Goal: Task Accomplishment & Management: Use online tool/utility

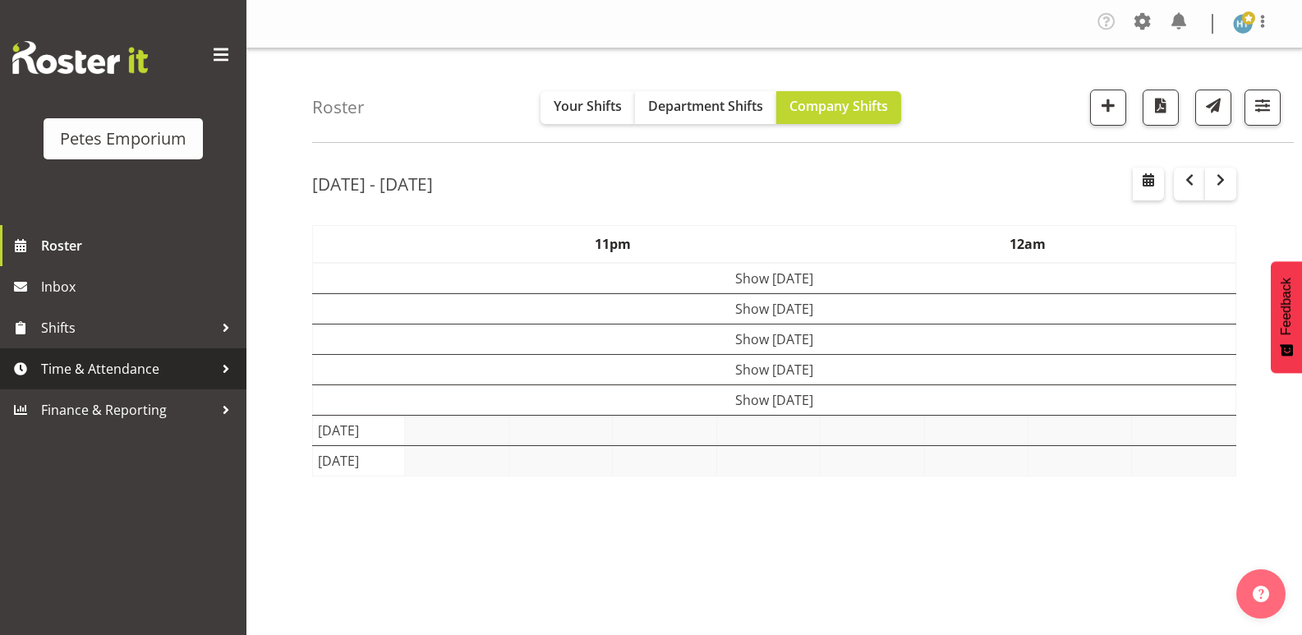
click at [154, 365] on span "Time & Attendance" at bounding box center [127, 368] width 172 height 25
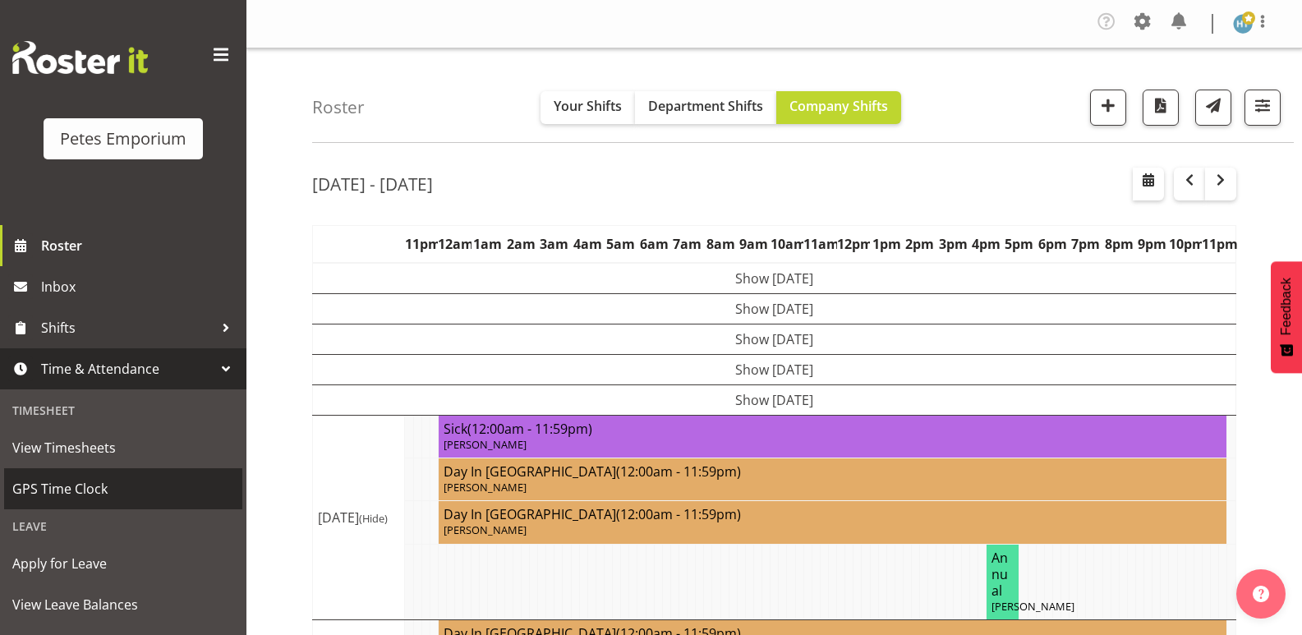
click at [80, 479] on span "GPS Time Clock" at bounding box center [123, 488] width 222 height 25
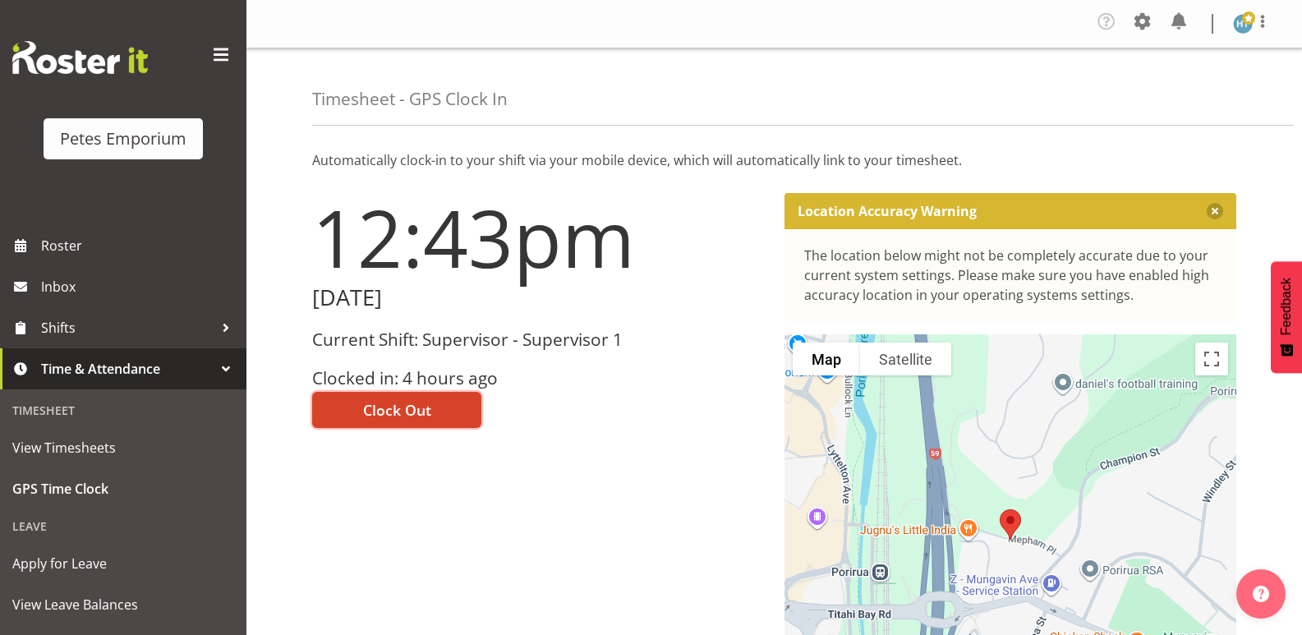
click at [410, 399] on span "Clock Out" at bounding box center [397, 409] width 68 height 21
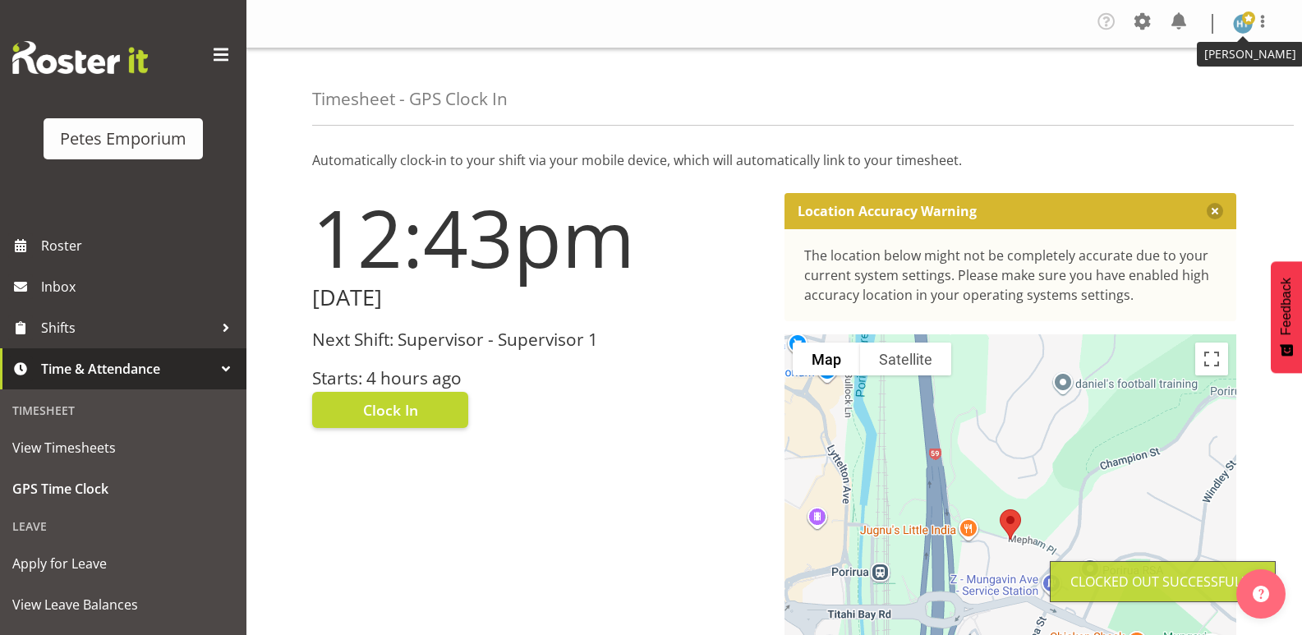
click at [1247, 26] on img at bounding box center [1243, 24] width 20 height 20
click at [1171, 90] on link "Log Out" at bounding box center [1193, 91] width 158 height 30
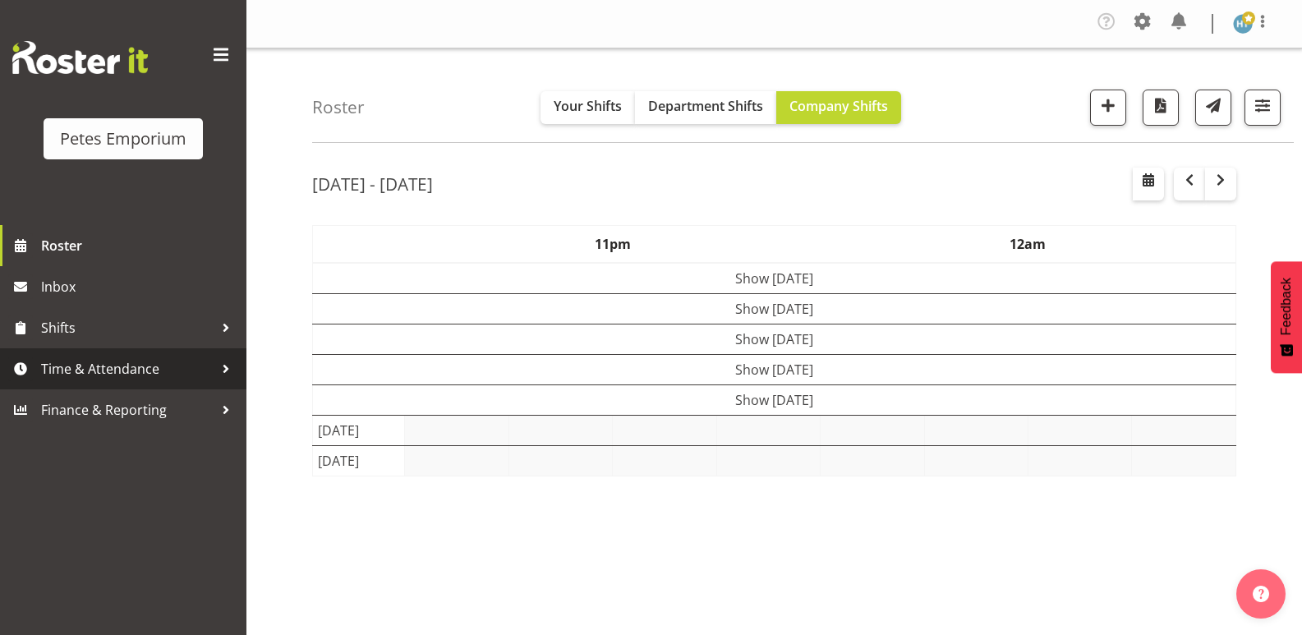
click at [131, 369] on span "Time & Attendance" at bounding box center [127, 368] width 172 height 25
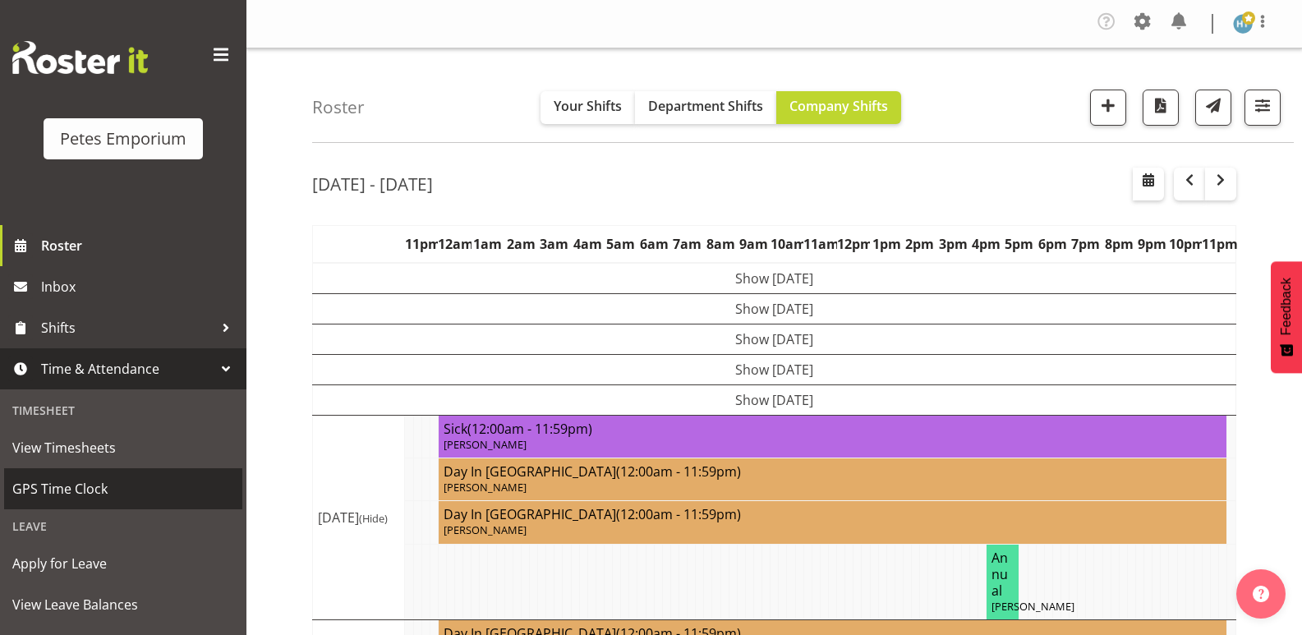
drag, startPoint x: 77, startPoint y: 480, endPoint x: 475, endPoint y: 407, distance: 405.1
click at [77, 480] on span "GPS Time Clock" at bounding box center [123, 488] width 222 height 25
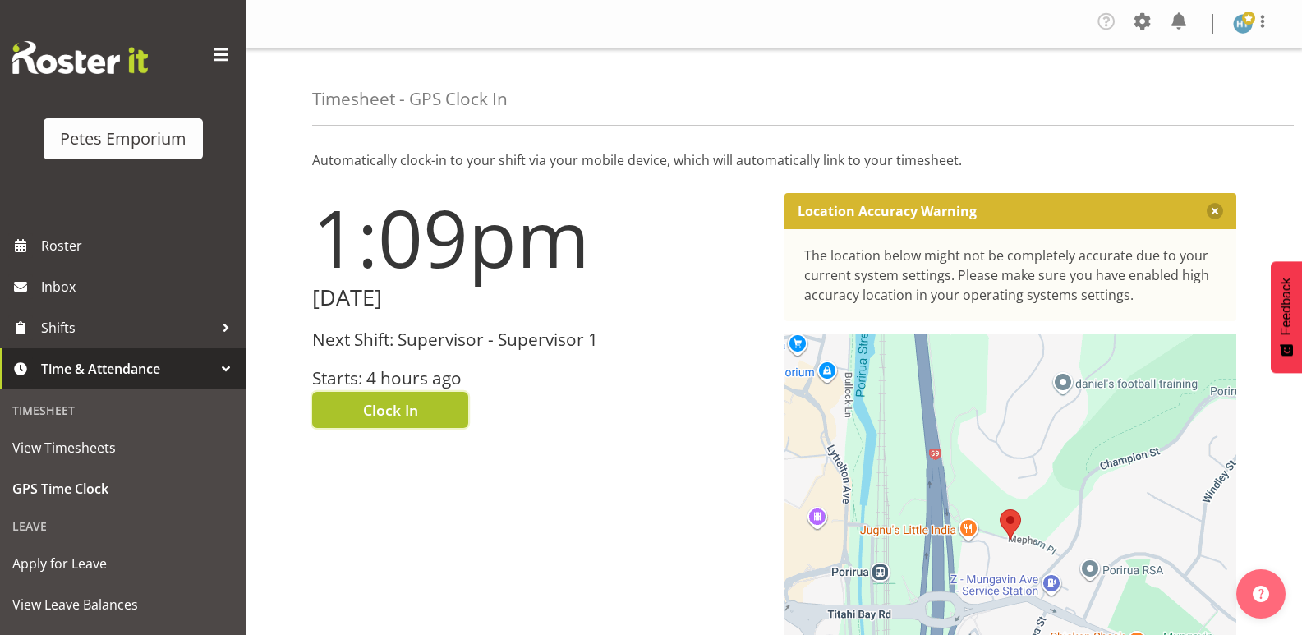
click at [393, 410] on span "Clock In" at bounding box center [390, 409] width 55 height 21
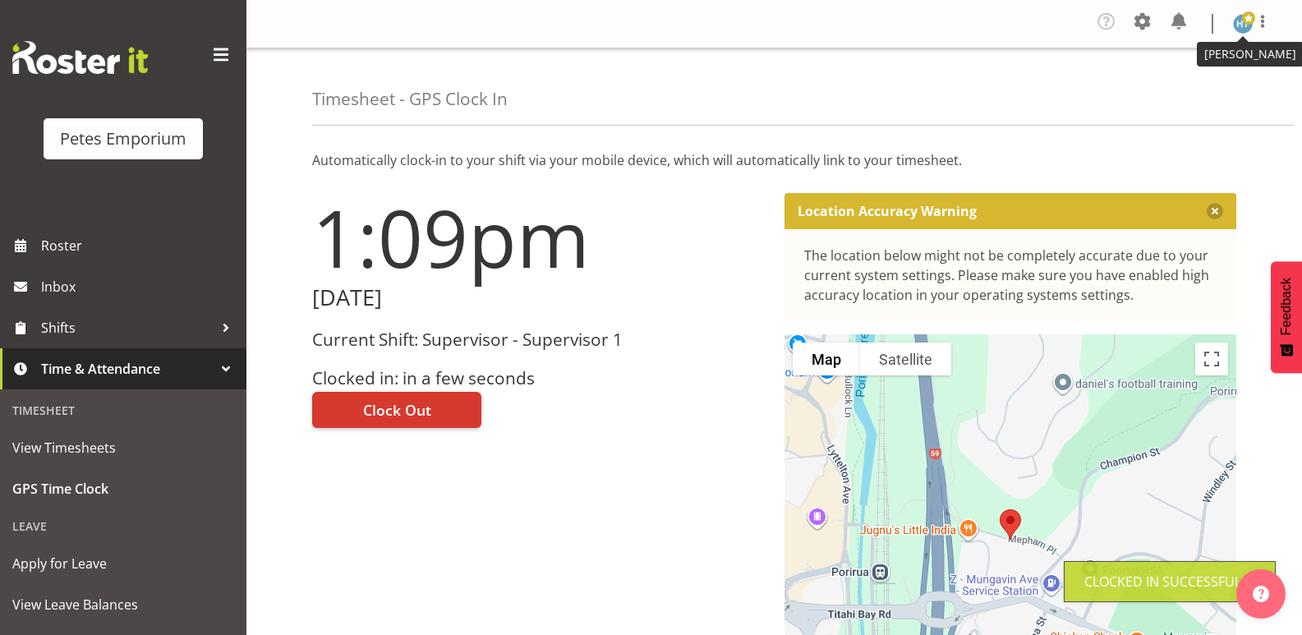
click at [1240, 29] on img at bounding box center [1243, 24] width 20 height 20
click at [1181, 91] on link "Log Out" at bounding box center [1193, 91] width 158 height 30
